Goal: Task Accomplishment & Management: Complete application form

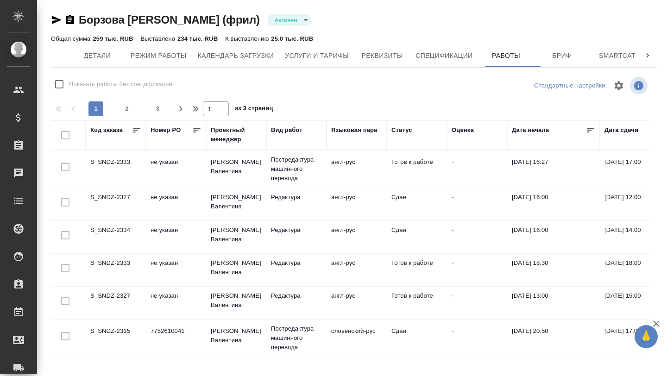
click at [146, 165] on td "не указан" at bounding box center [176, 169] width 60 height 32
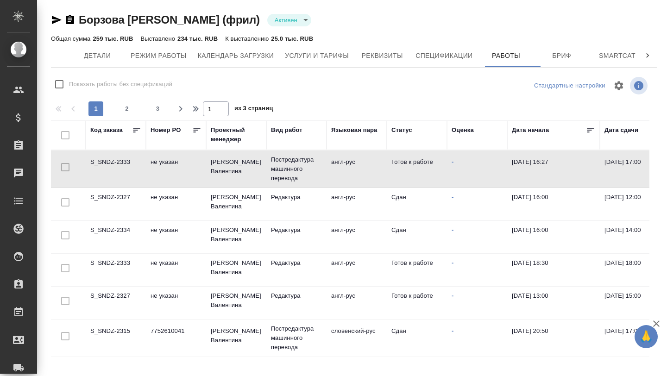
click at [146, 165] on td "не указан" at bounding box center [176, 169] width 60 height 32
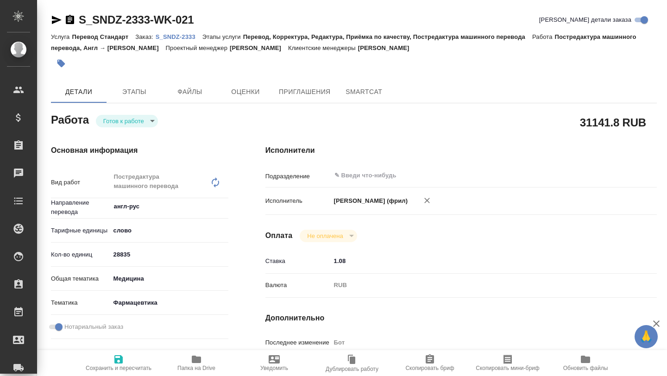
type textarea "x"
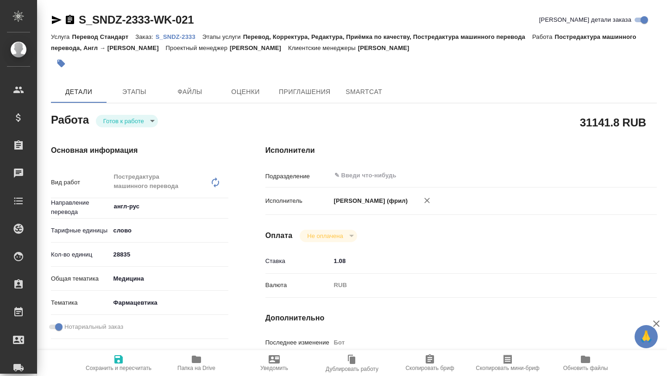
type textarea "x"
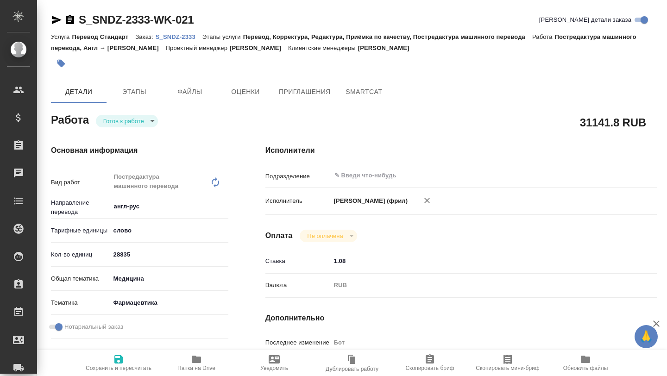
type textarea "x"
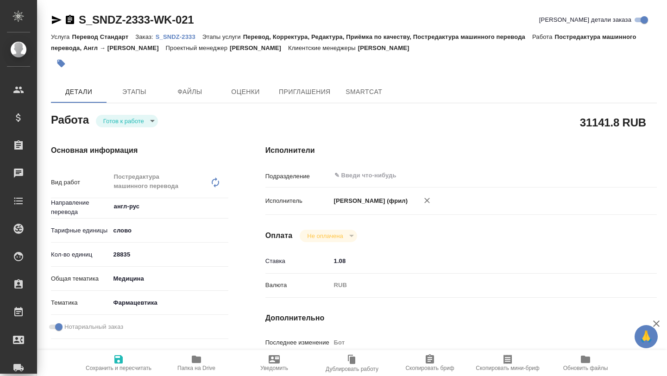
type textarea "x"
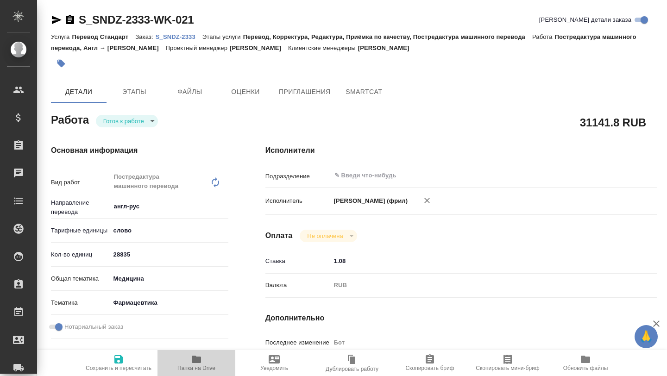
click at [195, 362] on icon "button" at bounding box center [196, 359] width 9 height 7
type textarea "x"
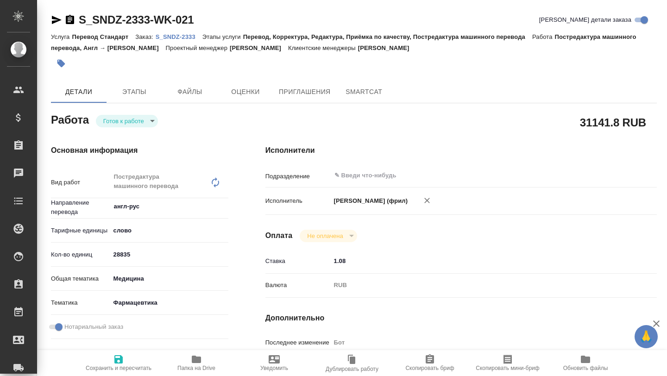
type textarea "x"
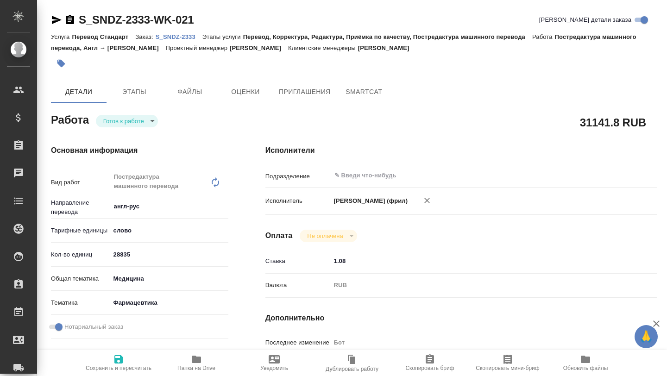
type textarea "x"
